Goal: Information Seeking & Learning: Check status

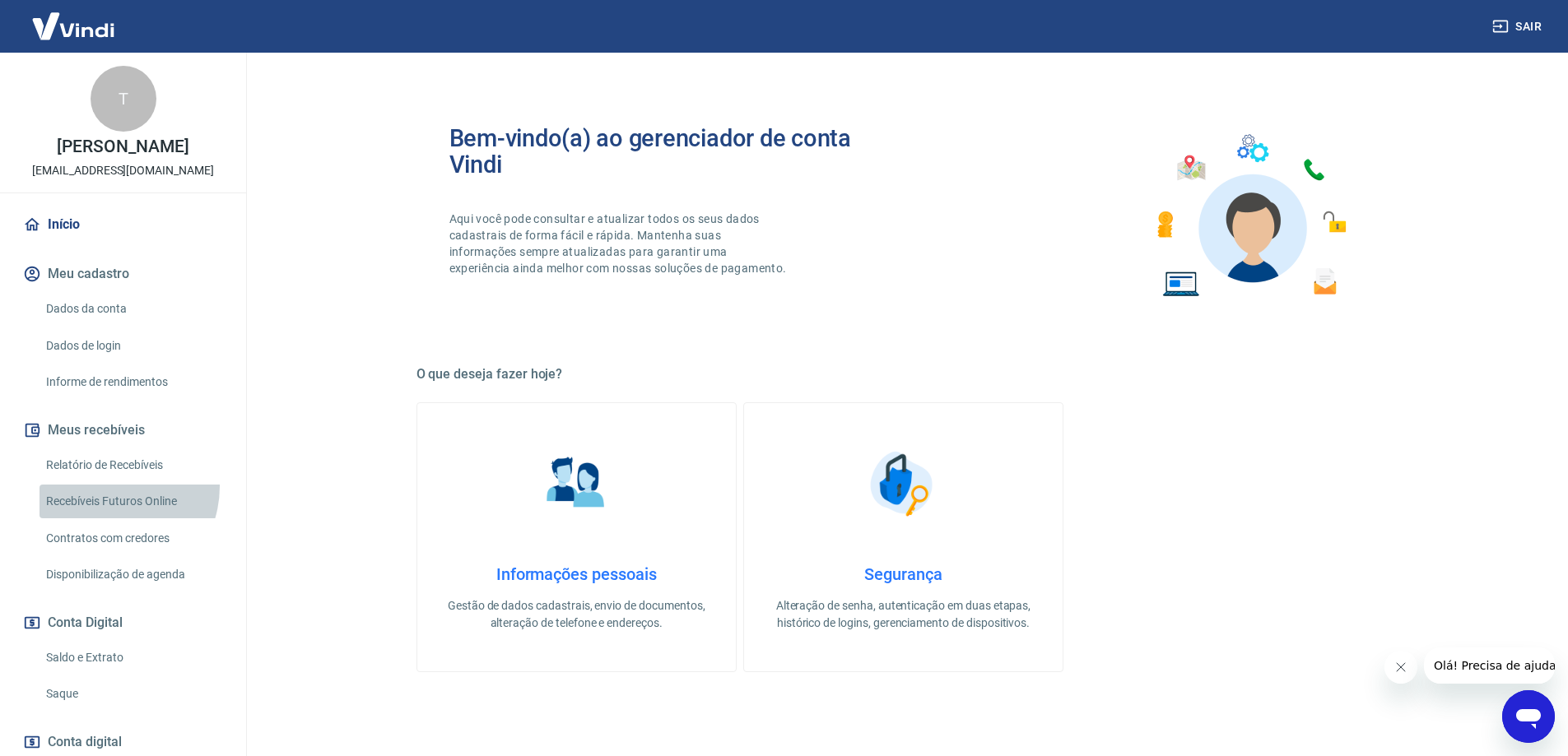
click at [106, 486] on link "Recebíveis Futuros Online" at bounding box center [133, 501] width 187 height 34
click at [82, 215] on link "Início" at bounding box center [123, 224] width 206 height 36
click at [128, 465] on link "Relatório de Recebíveis" at bounding box center [133, 465] width 187 height 34
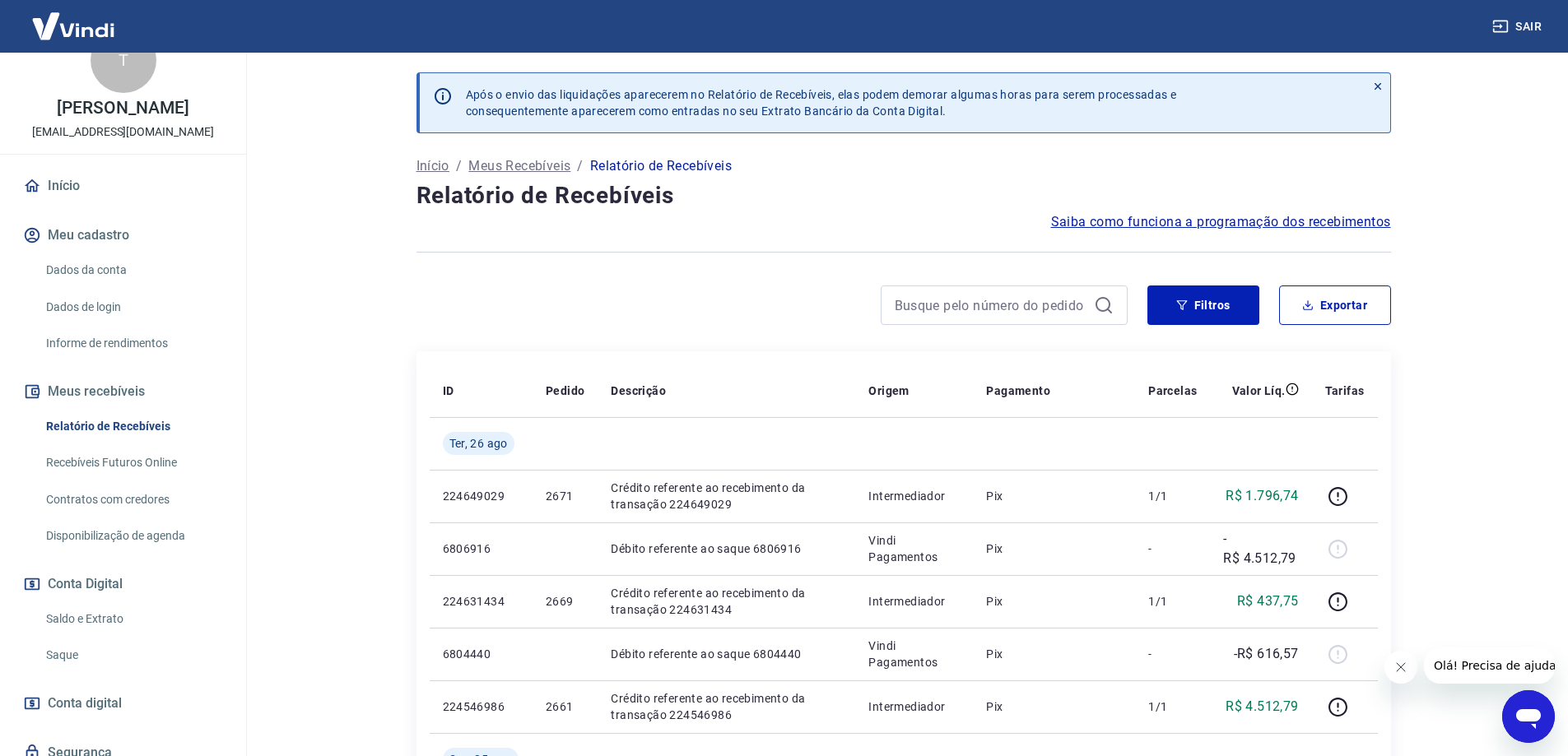
scroll to position [103, 0]
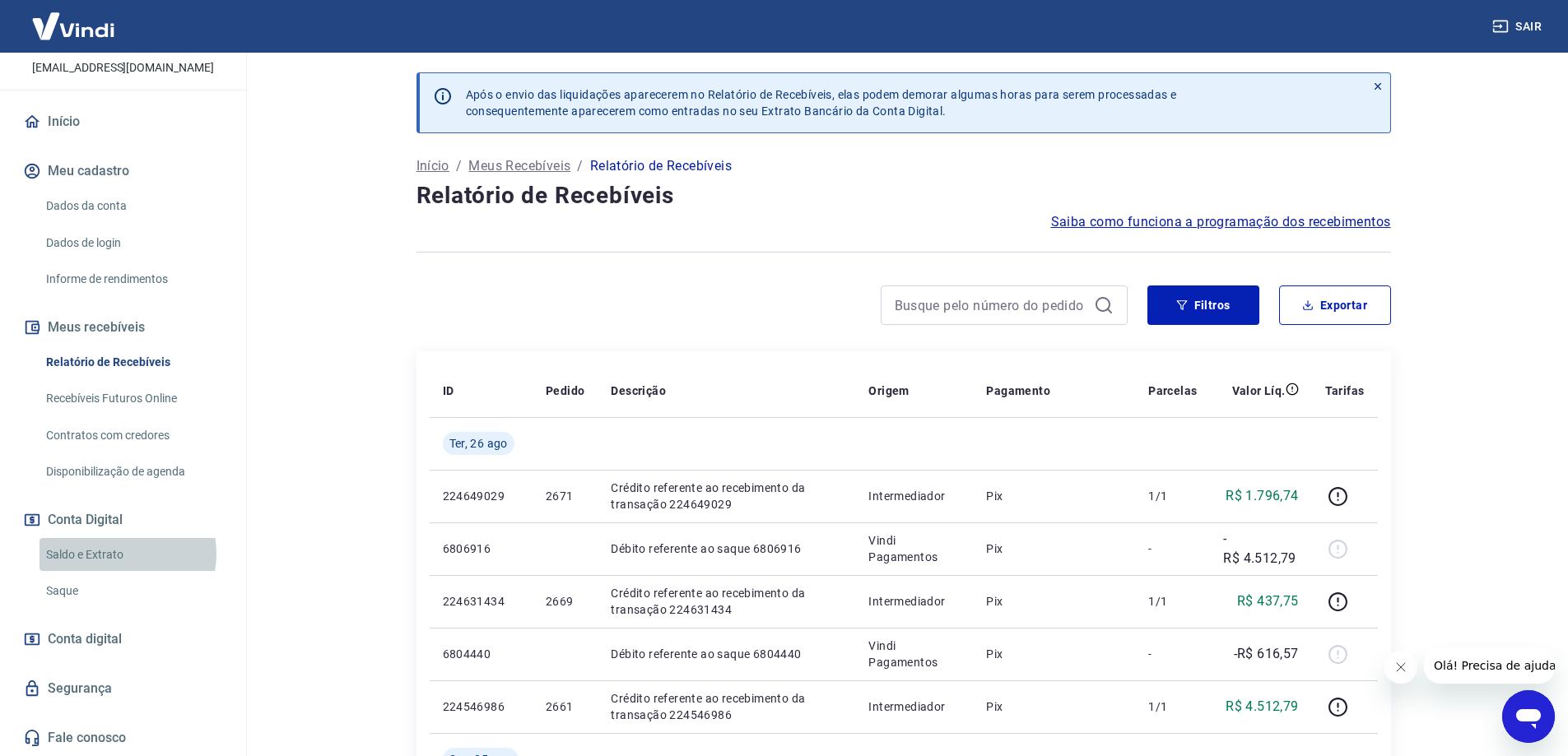
click at [125, 553] on link "Saldo e Extrato" at bounding box center [133, 555] width 187 height 34
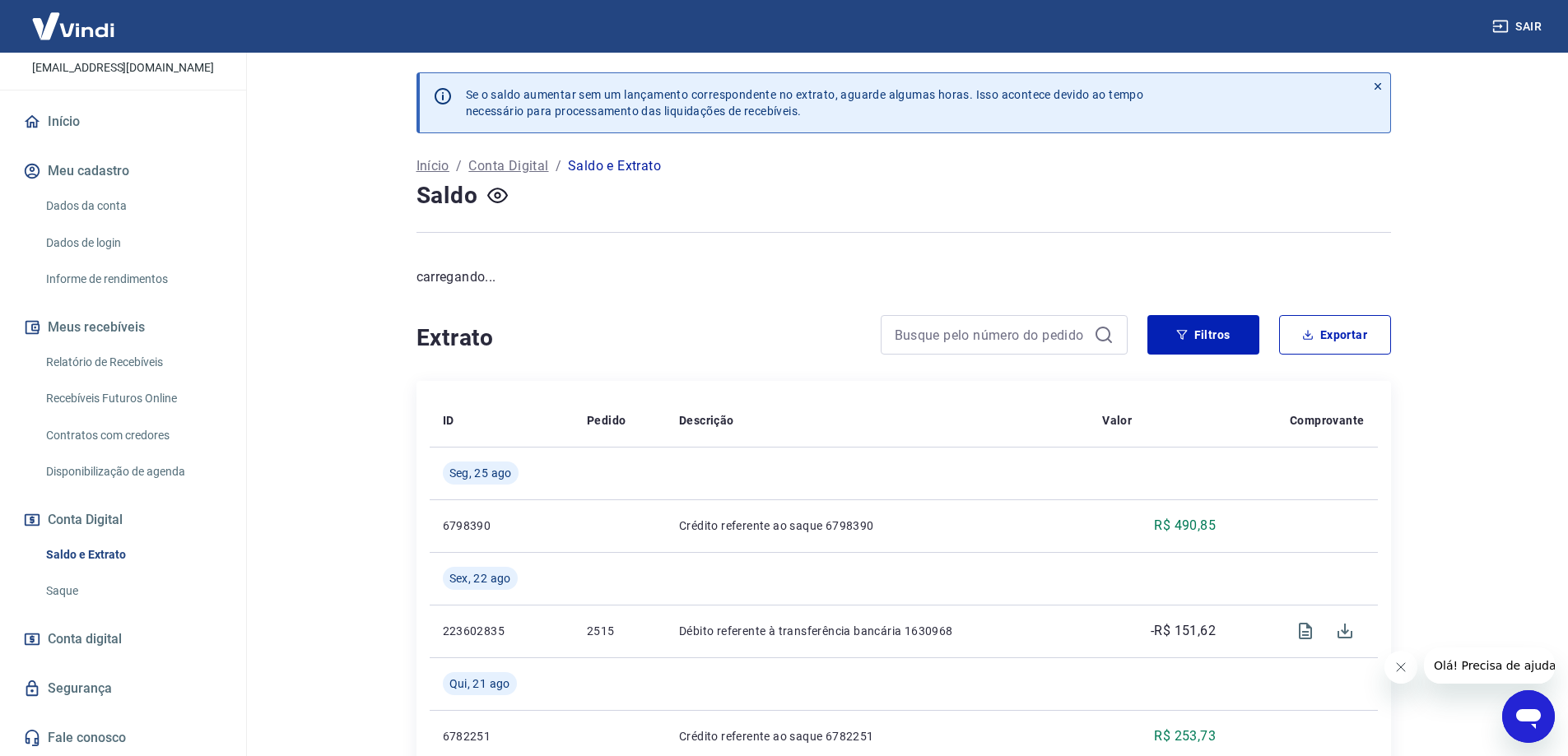
click at [496, 209] on div at bounding box center [497, 196] width 27 height 28
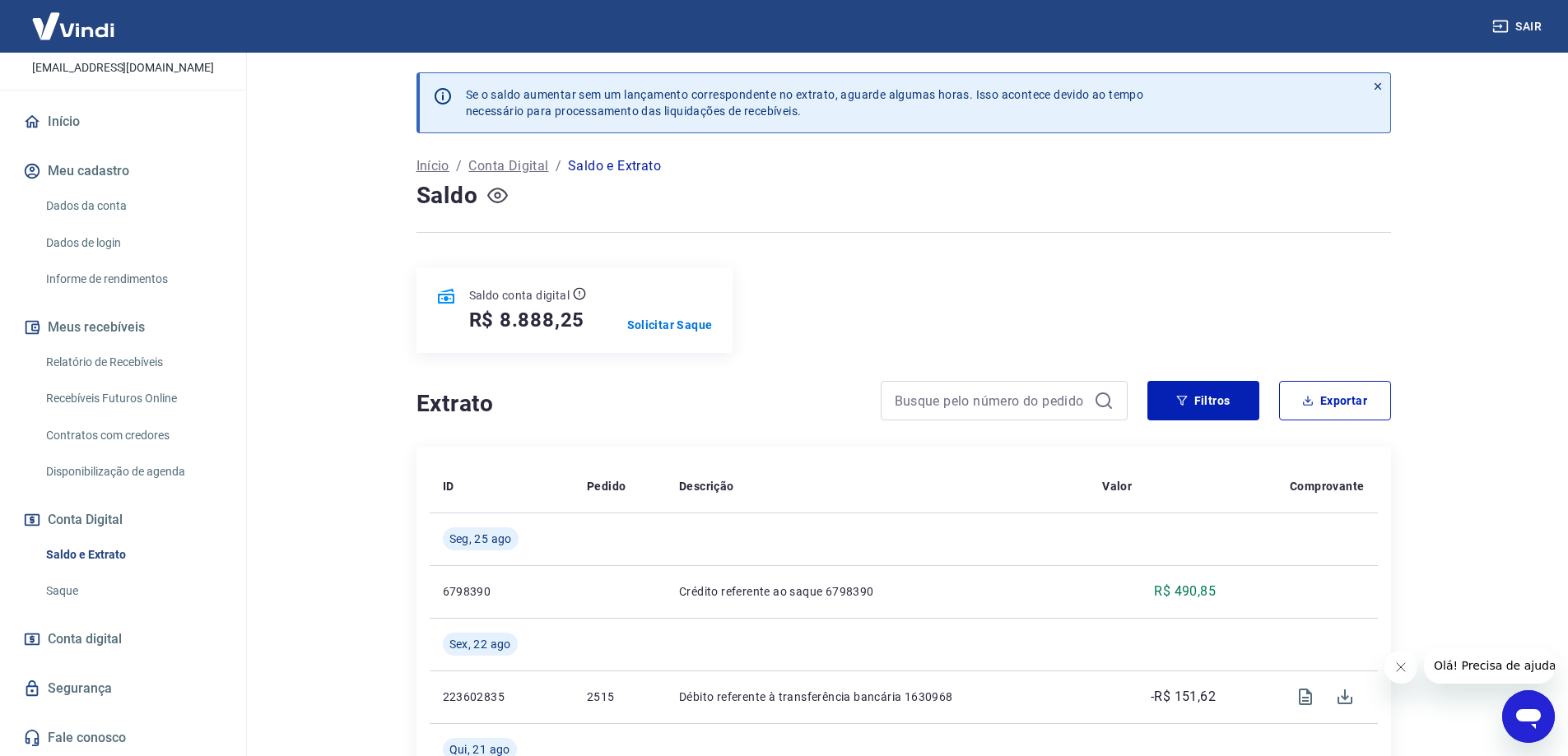
click at [500, 200] on icon "button" at bounding box center [497, 195] width 20 height 20
